Goal: Find specific page/section: Find specific page/section

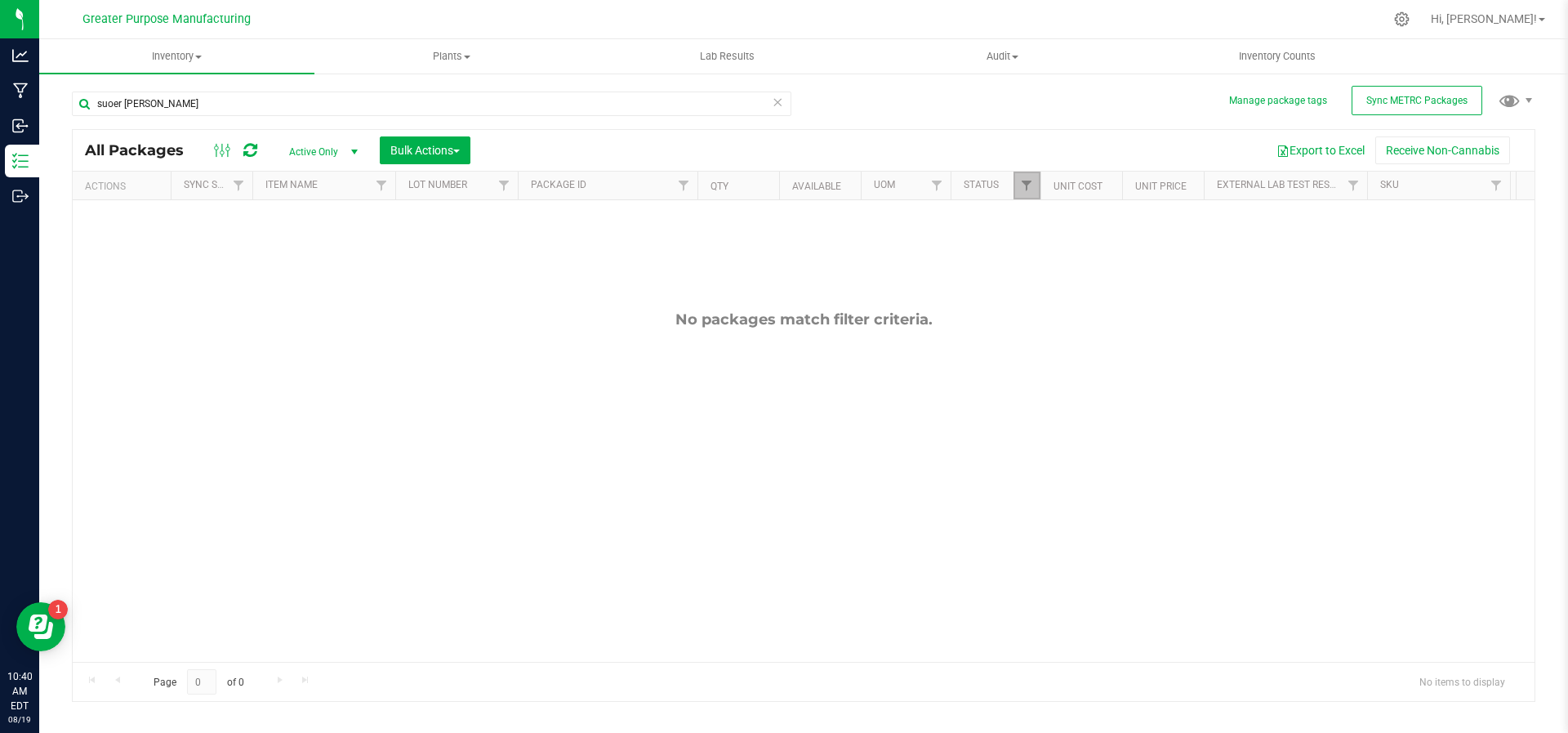
click at [1035, 184] on link "Filter" at bounding box center [1026, 185] width 27 height 28
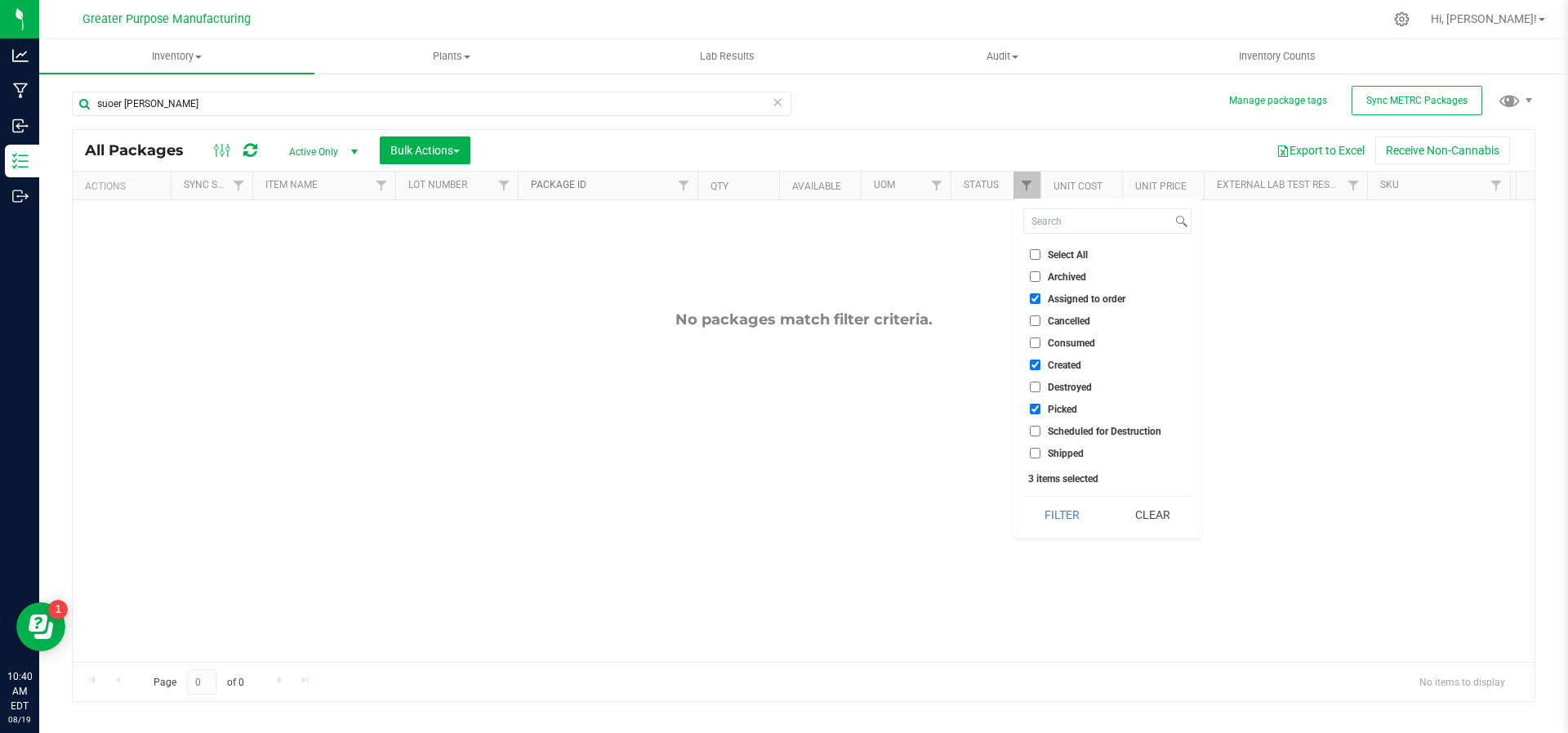
click at [573, 187] on link "Package ID" at bounding box center [558, 184] width 55 height 12
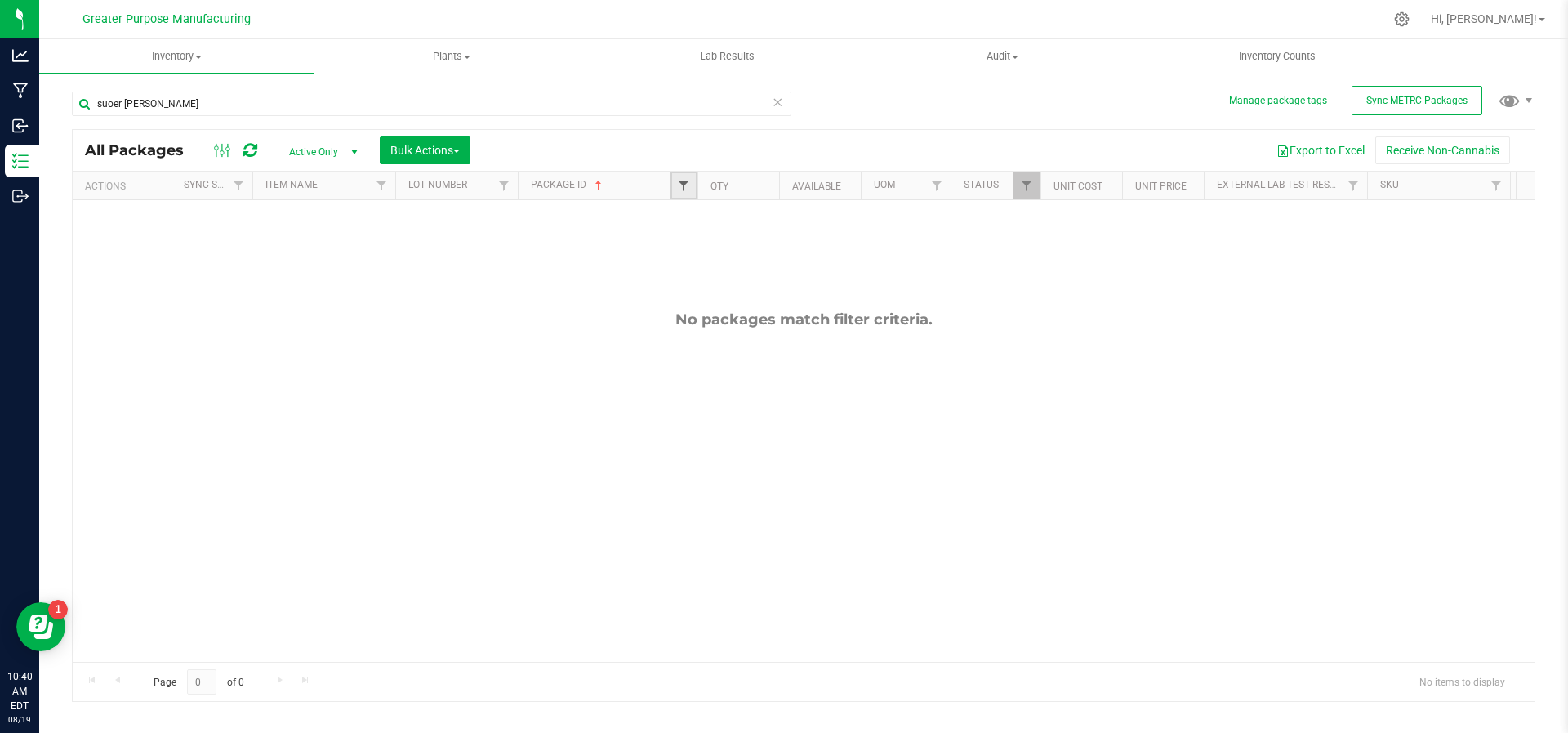
click at [681, 186] on span "Filter" at bounding box center [683, 185] width 13 height 13
type input "1607"
click at [680, 246] on button "Filter" at bounding box center [719, 263] width 79 height 36
click at [182, 66] on uib-tab-heading "Inventory All packages All inventory Waste log Create inventory" at bounding box center [176, 55] width 275 height 34
click at [114, 117] on span "All inventory" at bounding box center [93, 117] width 110 height 14
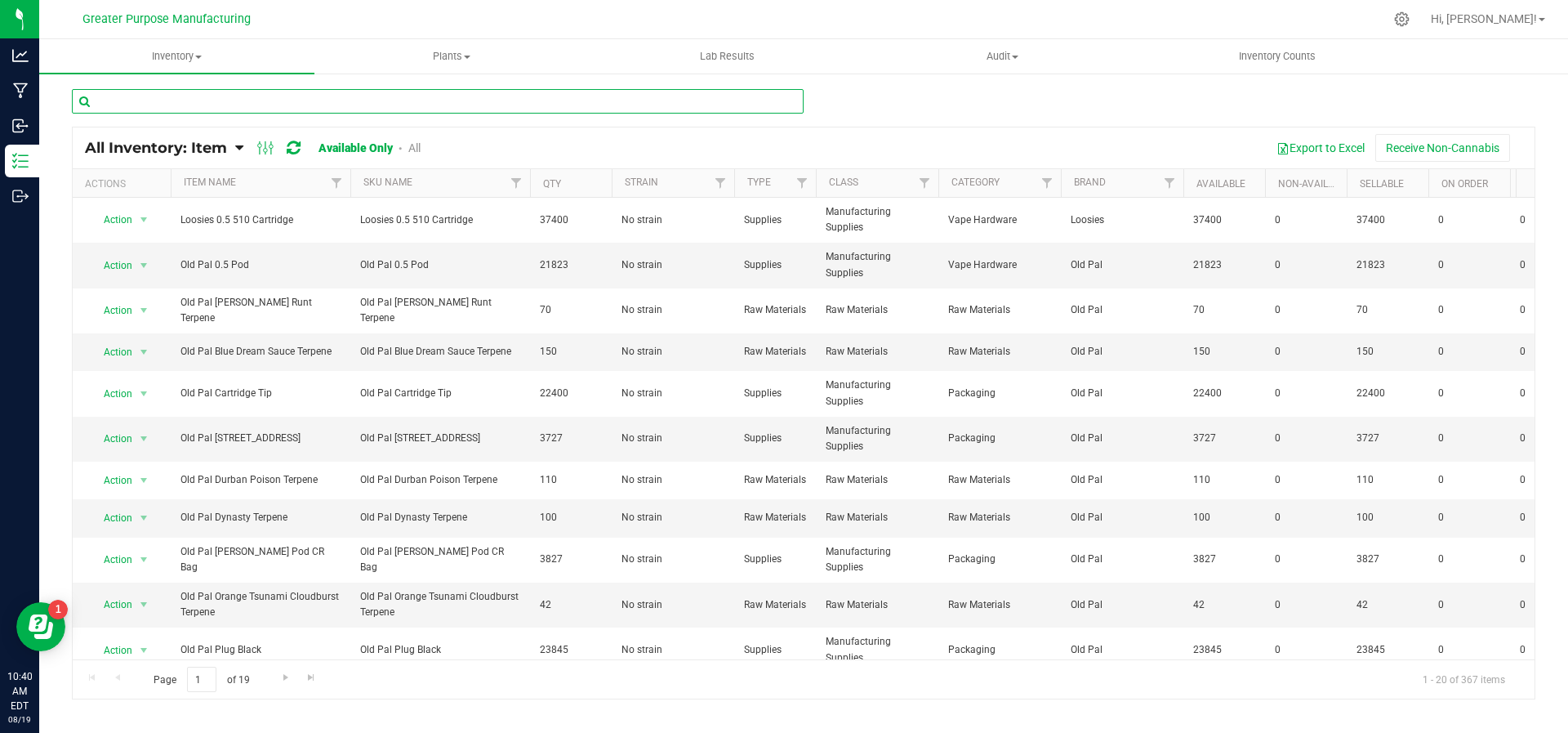
drag, startPoint x: 374, startPoint y: 103, endPoint x: 396, endPoint y: 124, distance: 30.4
click at [396, 124] on div at bounding box center [437, 108] width 732 height 37
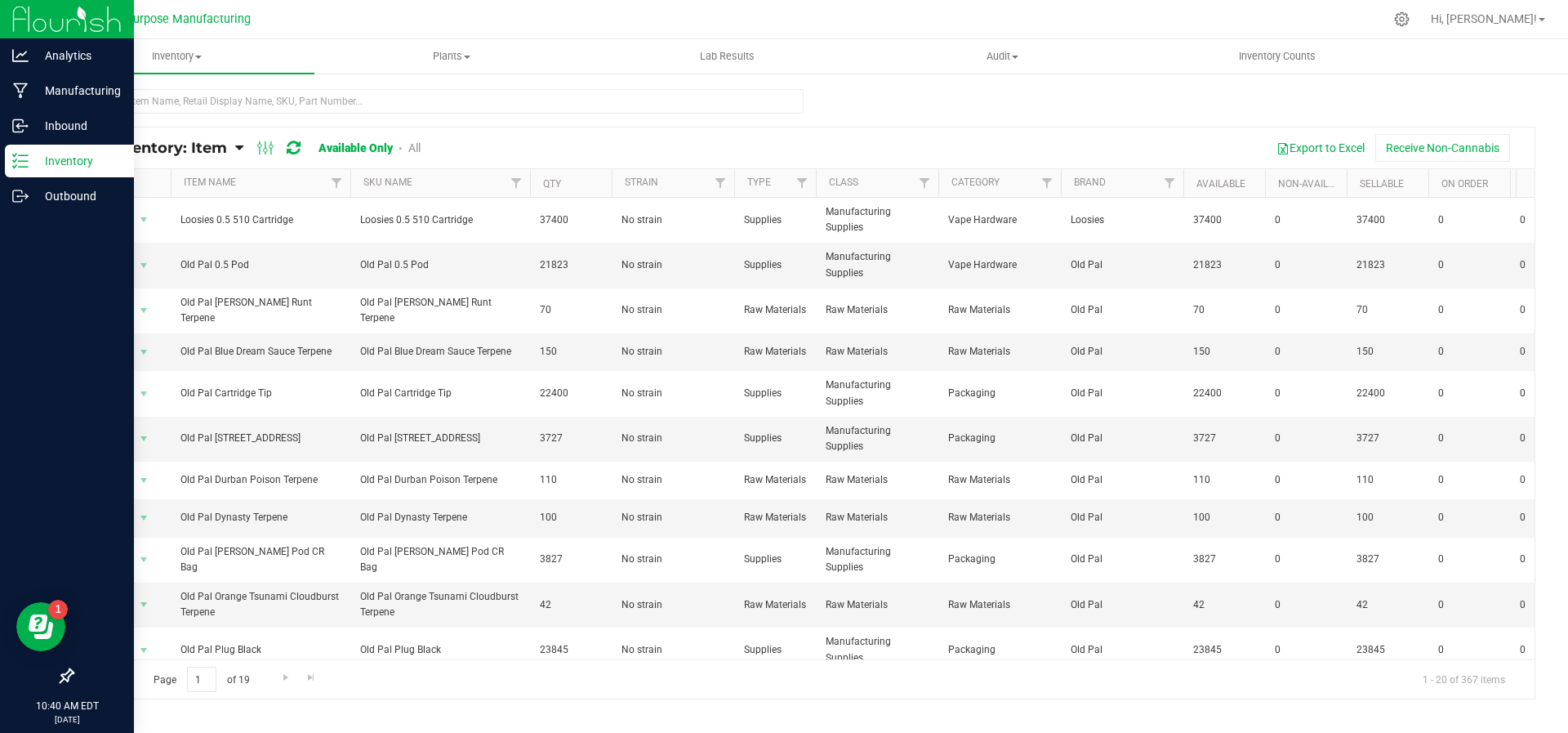
click at [66, 159] on p "Inventory" at bounding box center [78, 161] width 98 height 20
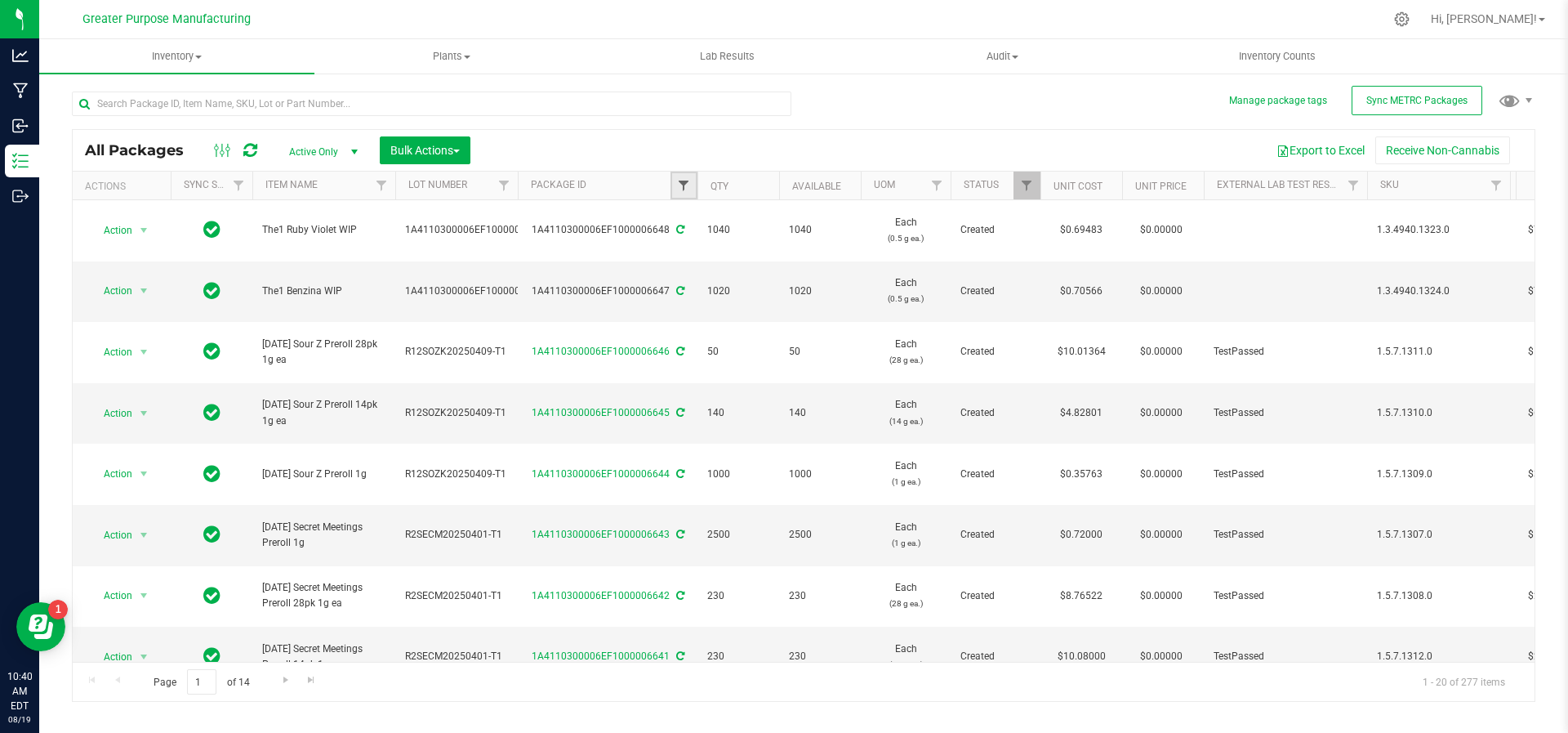
click at [677, 184] on span "Filter" at bounding box center [683, 185] width 13 height 13
click at [680, 246] on button "Filter" at bounding box center [719, 263] width 79 height 36
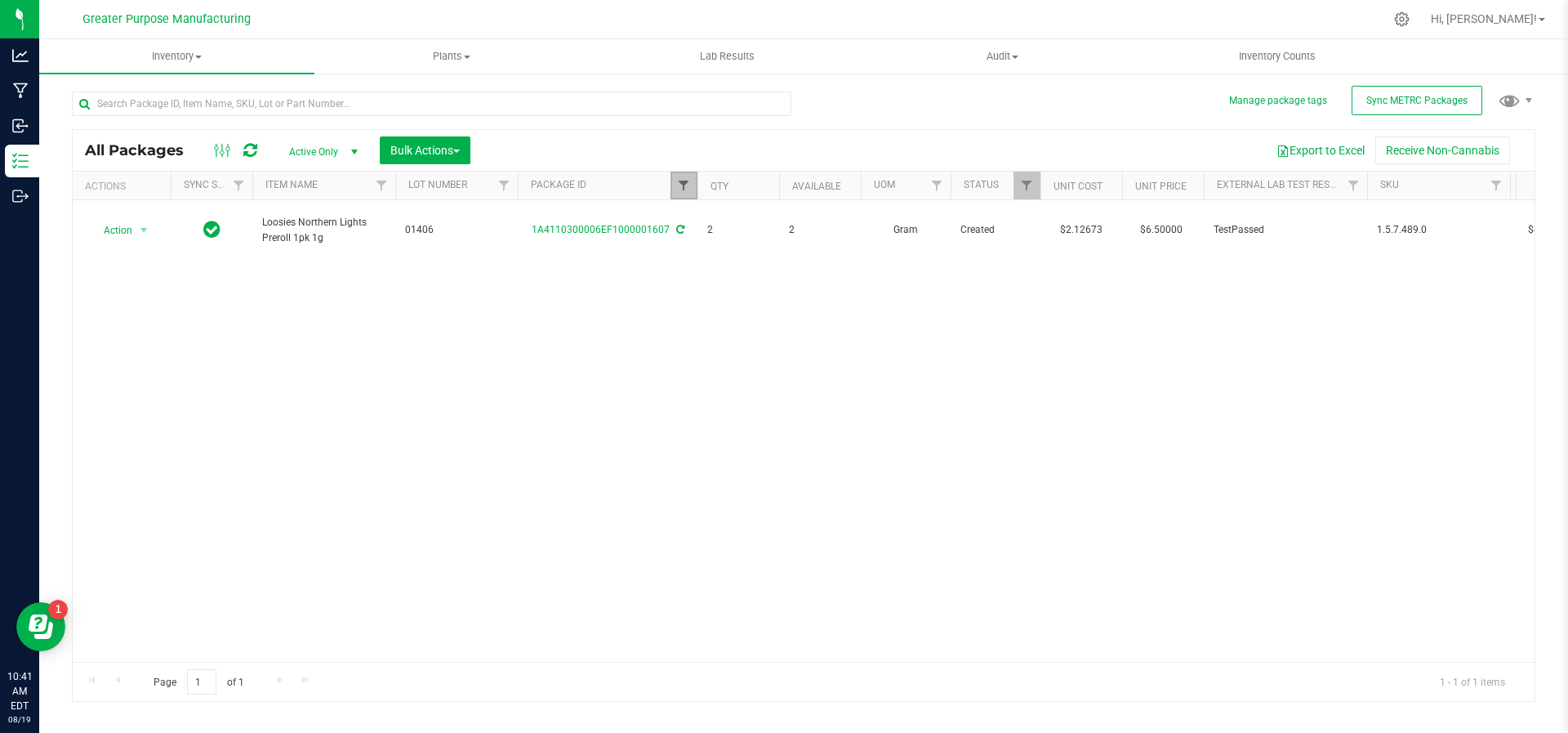
click at [677, 184] on span "Filter" at bounding box center [683, 185] width 13 height 13
click at [739, 233] on div "1607 Filter Clear" at bounding box center [764, 242] width 188 height 89
click at [728, 213] on input "1607" at bounding box center [763, 221] width 168 height 25
type input "1"
type input "6601"
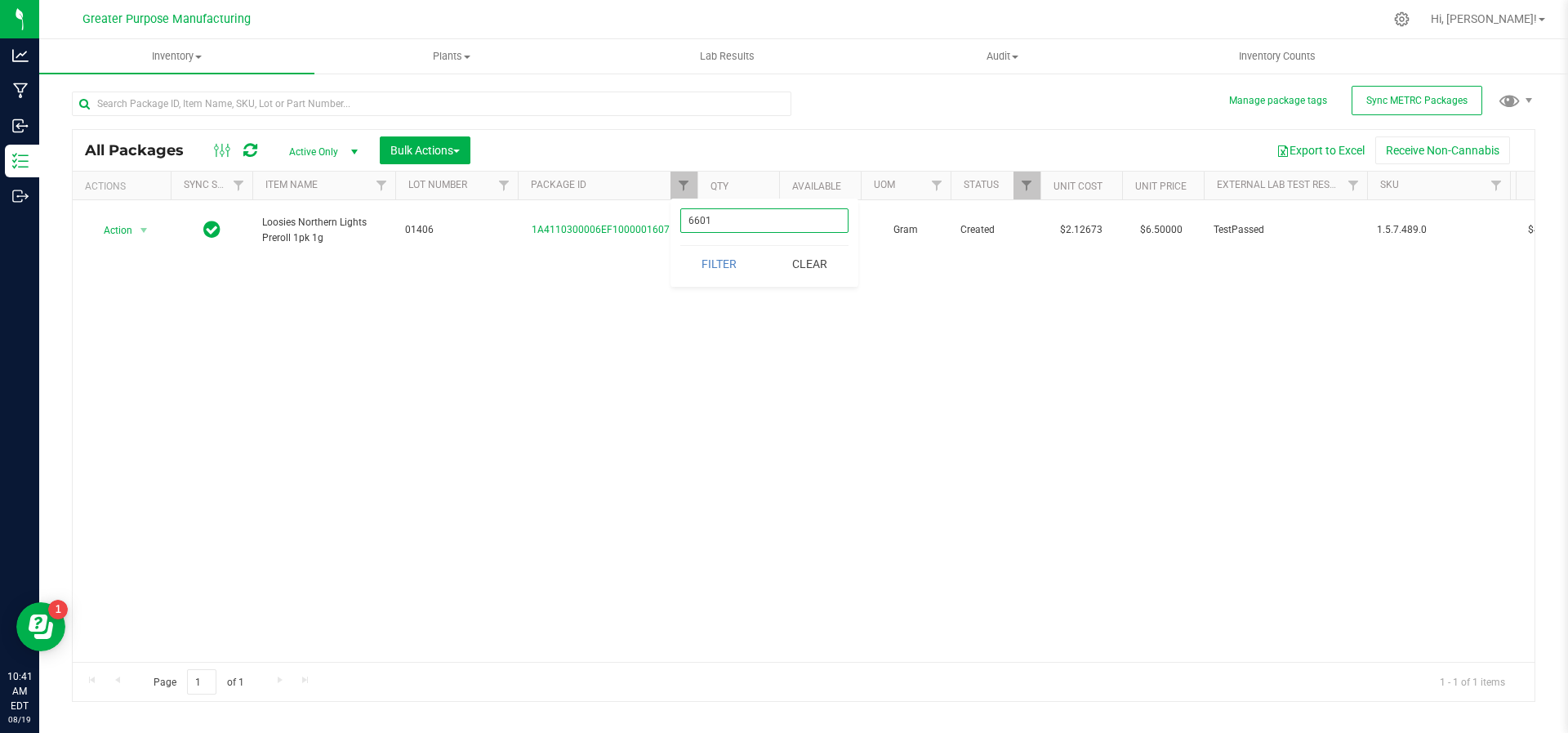
click at [680, 246] on button "Filter" at bounding box center [719, 263] width 79 height 36
